Goal: Communication & Community: Answer question/provide support

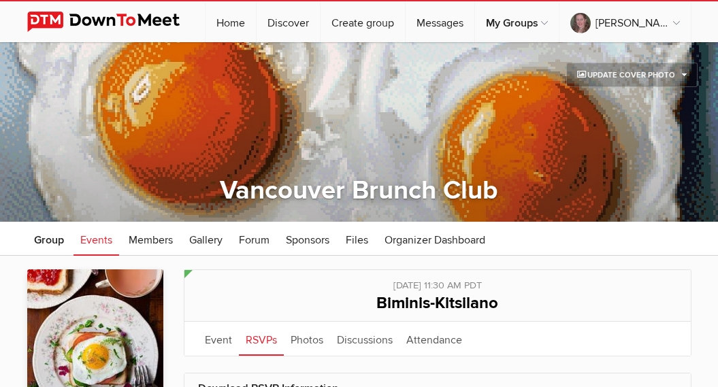
scroll to position [131, 0]
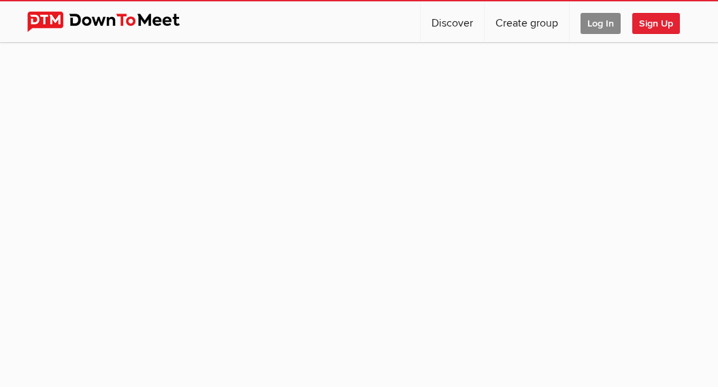
scroll to position [131, 0]
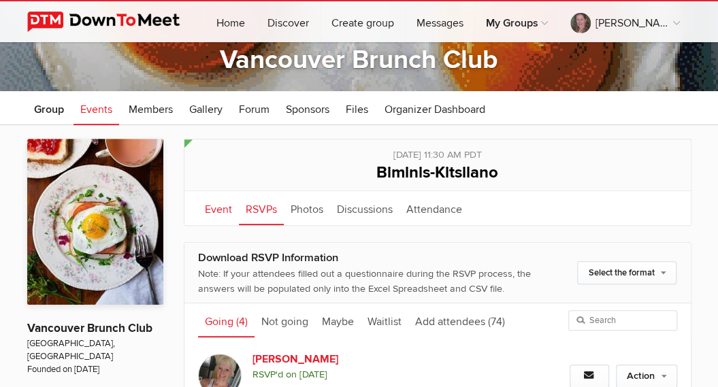
click at [216, 209] on link "Event" at bounding box center [218, 208] width 41 height 34
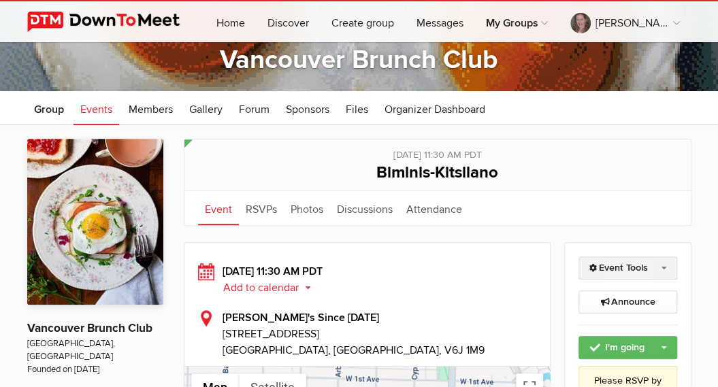
click at [666, 264] on link "Event Tools" at bounding box center [628, 268] width 99 height 23
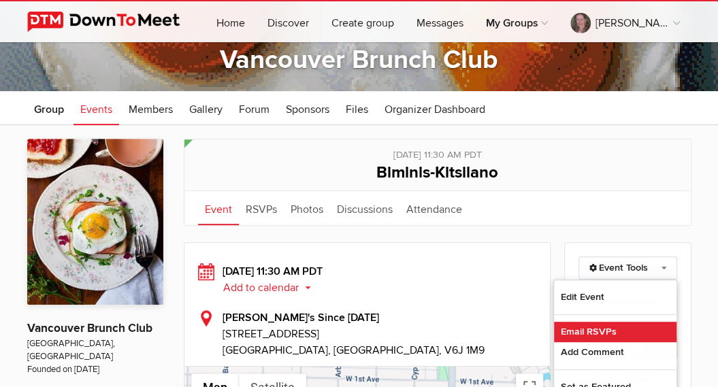
click at [579, 329] on link "Email RSVPs" at bounding box center [615, 332] width 123 height 20
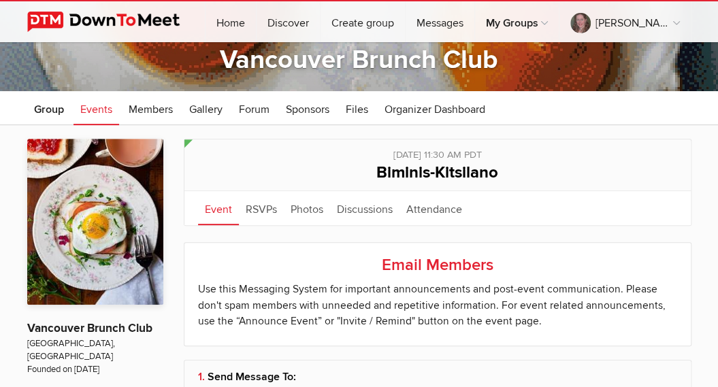
type input "[PERSON_NAME]"
select select "28: Object"
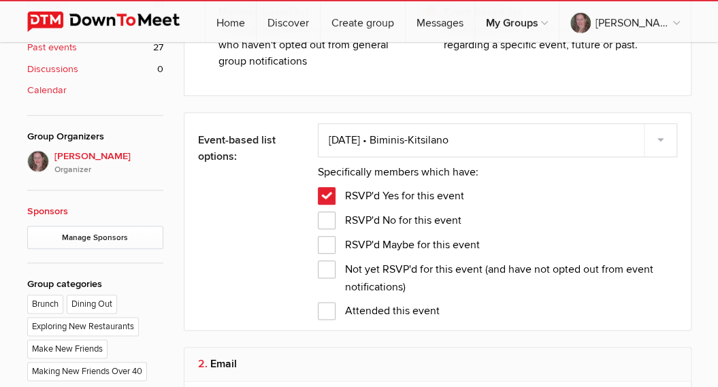
scroll to position [564, 0]
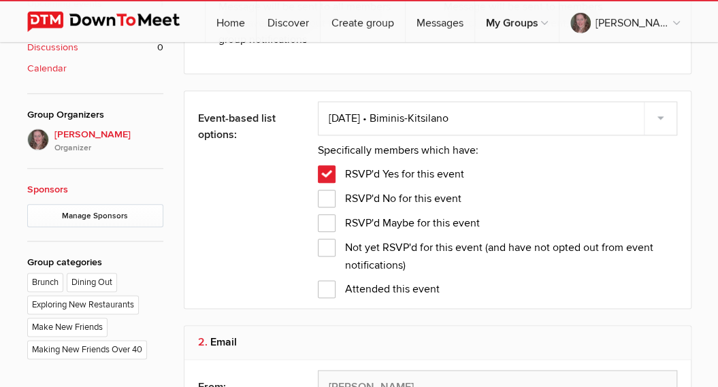
click at [330, 244] on span "Not yet RSVP'd for this event (and have not opted out from event notifications)" at bounding box center [498, 248] width 360 height 18
click at [0, 0] on input "Not yet RSVP'd for this event (and have not opted out from event notifications)" at bounding box center [0, 0] width 0 height 0
click at [328, 173] on span "RSVP'd Yes for this event" at bounding box center [391, 174] width 146 height 18
click at [0, 0] on input "RSVP'd Yes for this event" at bounding box center [0, 0] width 0 height 0
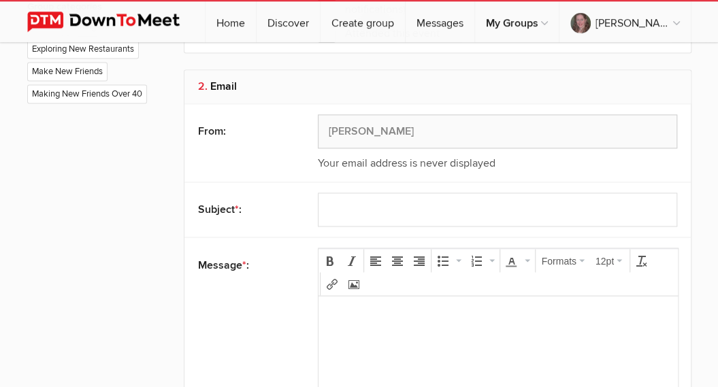
scroll to position [824, 0]
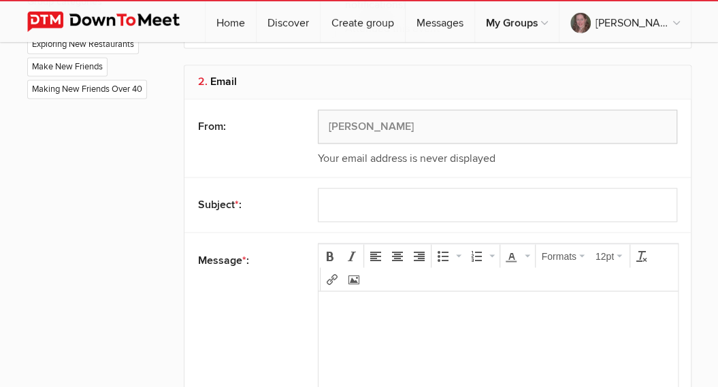
click at [594, 308] on p at bounding box center [498, 310] width 338 height 16
click at [337, 275] on button "Insert/edit link" at bounding box center [332, 279] width 19 height 19
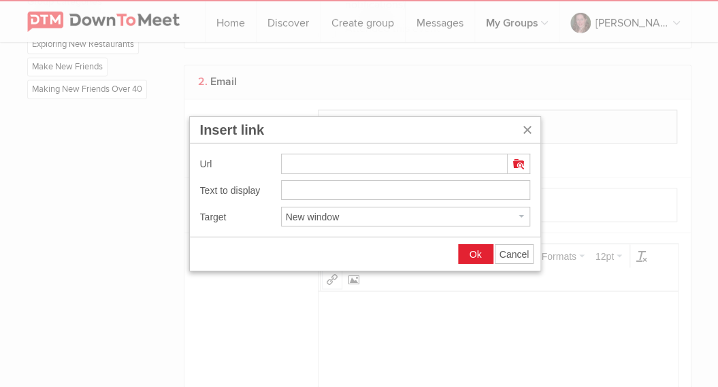
type input "[URL][DOMAIN_NAME]"
click at [474, 251] on span "Ok" at bounding box center [476, 254] width 12 height 11
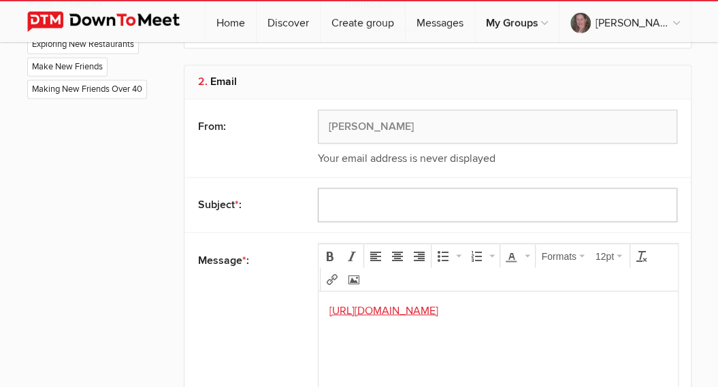
click at [426, 204] on input "text" at bounding box center [498, 206] width 360 height 34
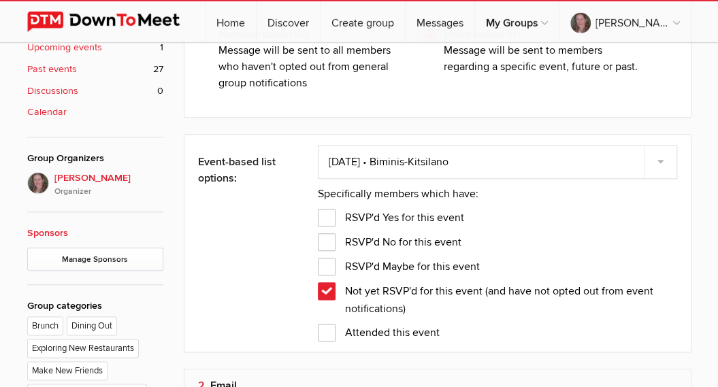
scroll to position [517, 0]
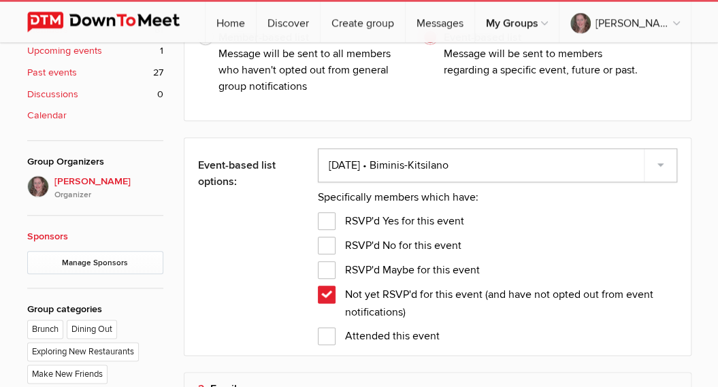
click at [318, 148] on select "Please select an event [DATE] • [GEOGRAPHIC_DATA]-Downtown [DATE] • [GEOGRAPHIC…" at bounding box center [498, 165] width 360 height 34
click at [509, 153] on select "Please select an event [DATE] • [GEOGRAPHIC_DATA]-Downtown [DATE] • [GEOGRAPHIC…" at bounding box center [498, 165] width 360 height 34
click at [318, 148] on select "Please select an event [DATE] • [GEOGRAPHIC_DATA]-Downtown [DATE] • [GEOGRAPHIC…" at bounding box center [498, 165] width 360 height 34
click at [402, 163] on select "Please select an event [DATE] • [GEOGRAPHIC_DATA]-Downtown [DATE] • [GEOGRAPHIC…" at bounding box center [498, 165] width 360 height 34
click at [318, 148] on select "Please select an event [DATE] • [GEOGRAPHIC_DATA]-Downtown [DATE] • [GEOGRAPHIC…" at bounding box center [498, 165] width 360 height 34
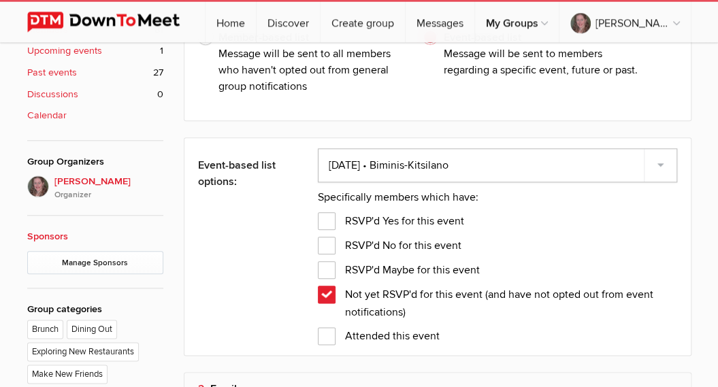
click at [318, 148] on select "Please select an event [DATE] • [GEOGRAPHIC_DATA]-Downtown [DATE] • [GEOGRAPHIC…" at bounding box center [498, 165] width 360 height 34
click at [402, 163] on select "Please select an event [DATE] • [GEOGRAPHIC_DATA]-Downtown [DATE] • [GEOGRAPHIC…" at bounding box center [498, 165] width 360 height 34
click at [318, 148] on select "Please select an event [DATE] • [GEOGRAPHIC_DATA]-Downtown [DATE] • [GEOGRAPHIC…" at bounding box center [498, 165] width 360 height 34
click at [661, 159] on select "Please select an event [DATE] • [GEOGRAPHIC_DATA]-Downtown [DATE] • [GEOGRAPHIC…" at bounding box center [498, 165] width 360 height 34
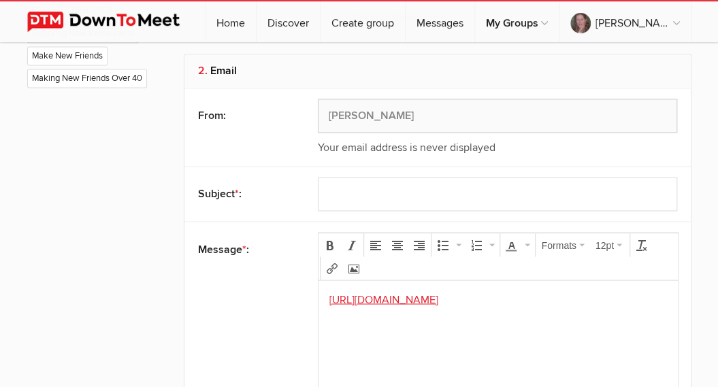
scroll to position [846, 0]
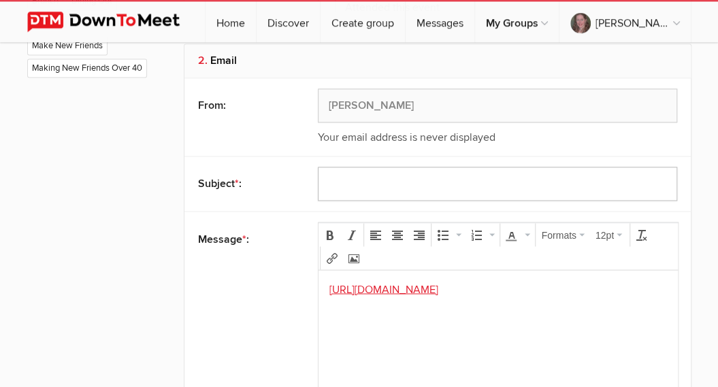
click at [449, 182] on input "text" at bounding box center [498, 184] width 360 height 34
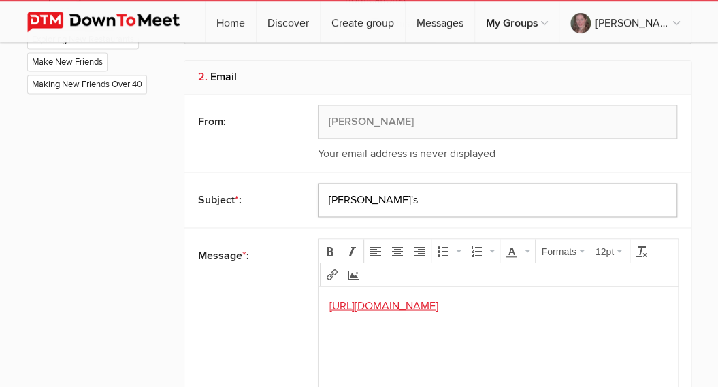
scroll to position [833, 0]
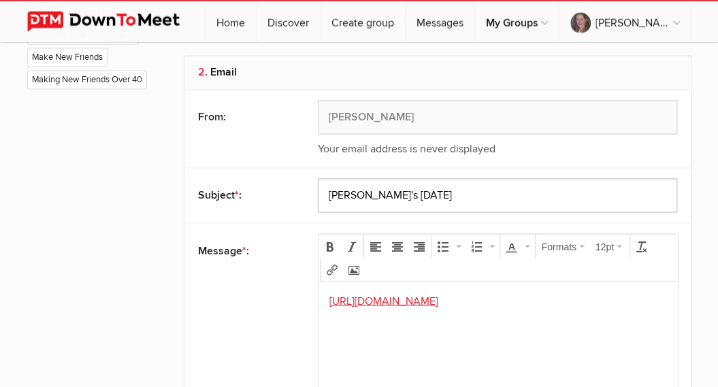
click at [390, 192] on input "[PERSON_NAME]'s [DATE]" at bounding box center [498, 196] width 360 height 34
paste input "2"
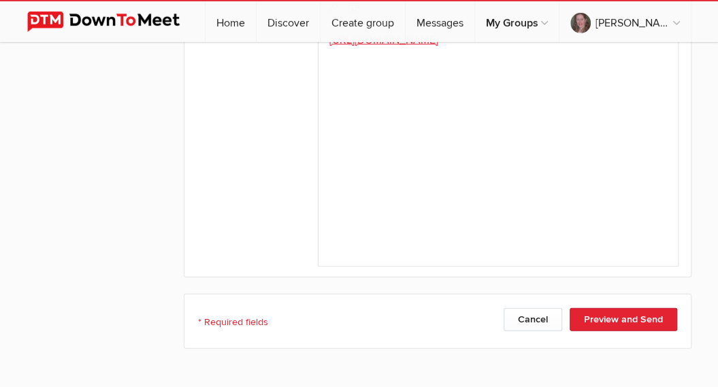
scroll to position [1111, 0]
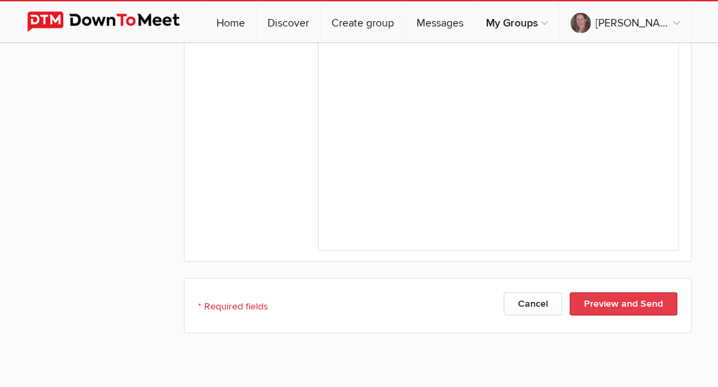
type input "[PERSON_NAME]'s [DATE]"
click at [616, 308] on button "Preview and Send" at bounding box center [624, 304] width 108 height 23
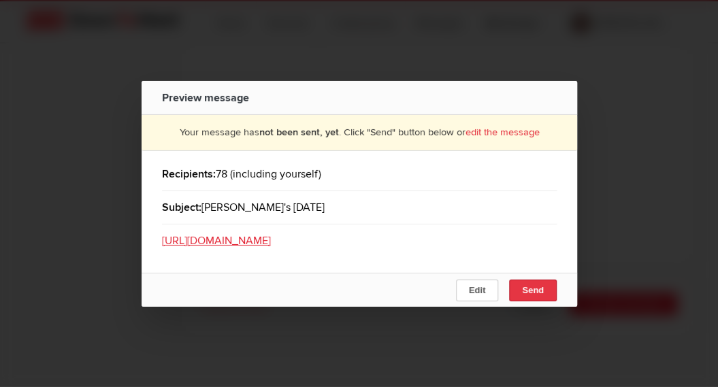
click at [524, 296] on span "Send" at bounding box center [533, 290] width 22 height 10
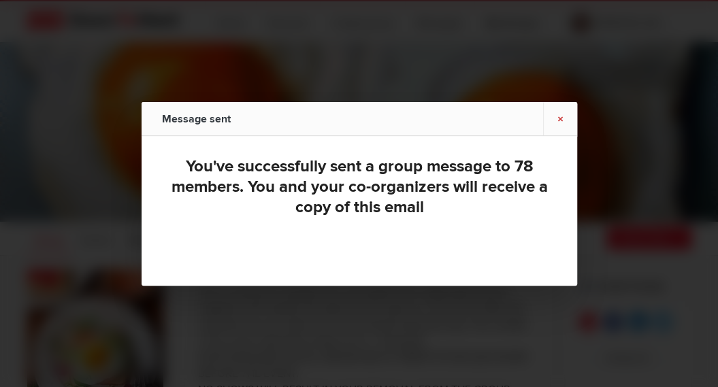
click at [559, 121] on link "×" at bounding box center [560, 118] width 34 height 33
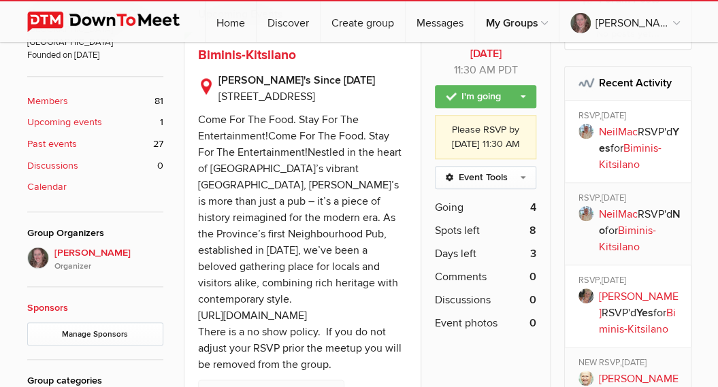
scroll to position [123, 0]
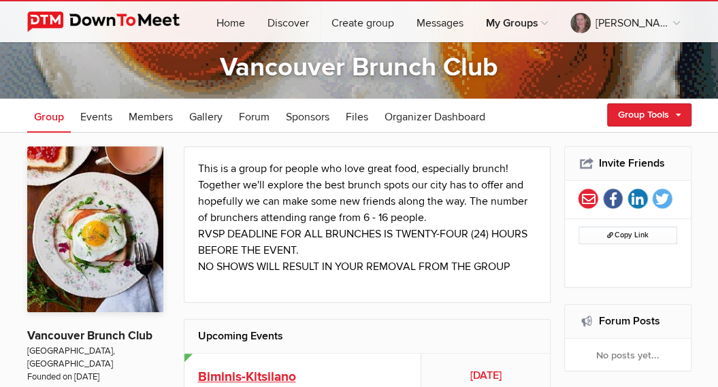
click at [265, 377] on span "Biminis-Kitsilano" at bounding box center [247, 377] width 98 height 16
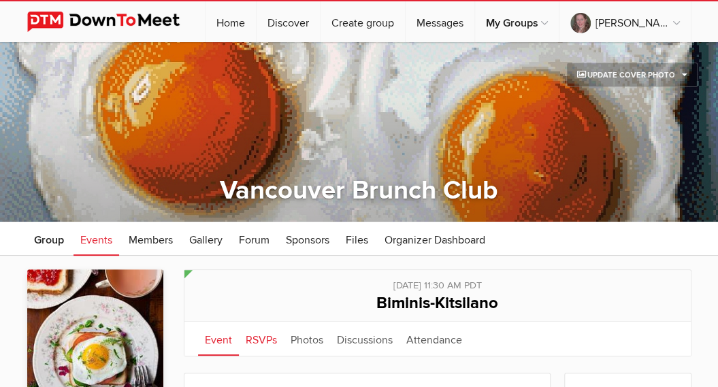
click at [267, 343] on link "RSVPs" at bounding box center [261, 339] width 45 height 34
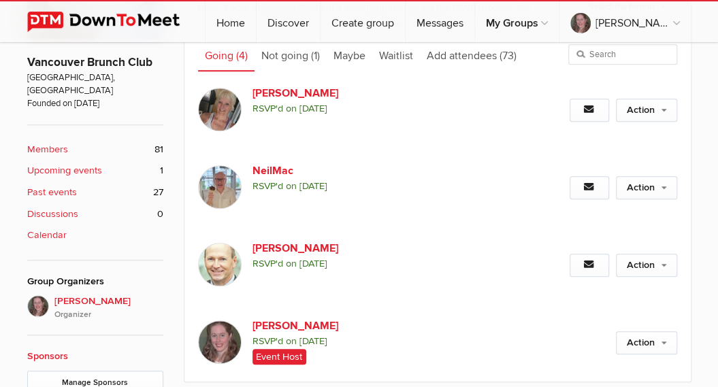
scroll to position [401, 0]
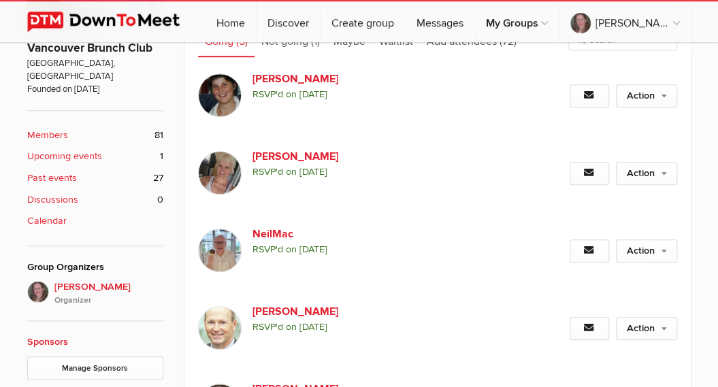
scroll to position [407, 0]
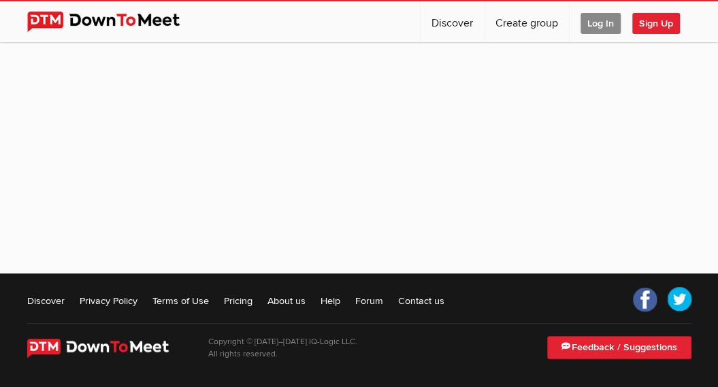
scroll to position [131, 0]
